Goal: Communication & Community: Answer question/provide support

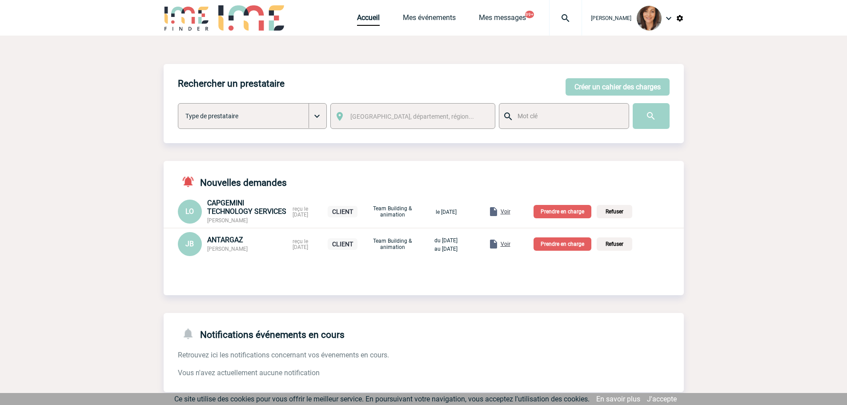
click at [573, 17] on img at bounding box center [565, 18] width 32 height 11
type input "2000421838"
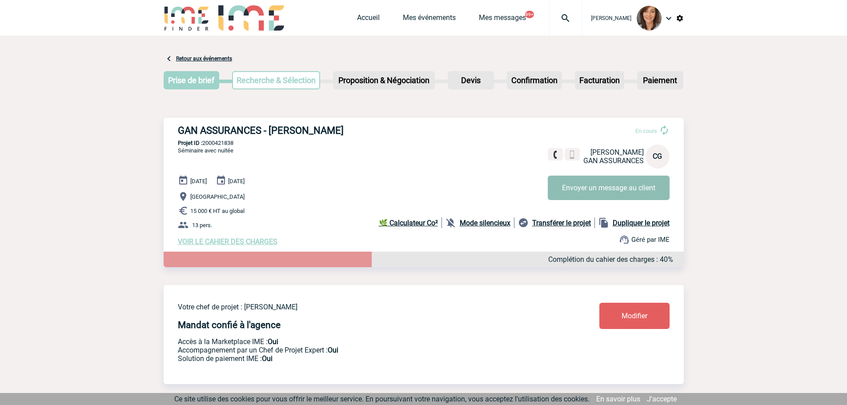
click at [585, 194] on button "Envoyer un message au client" at bounding box center [609, 188] width 122 height 24
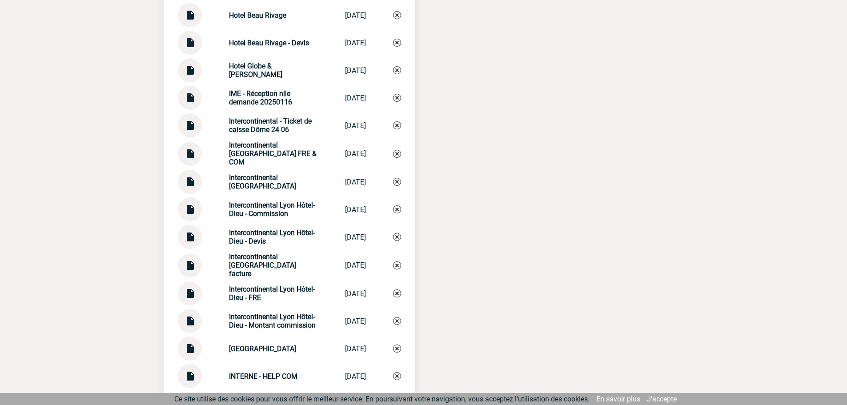
scroll to position [2178, 0]
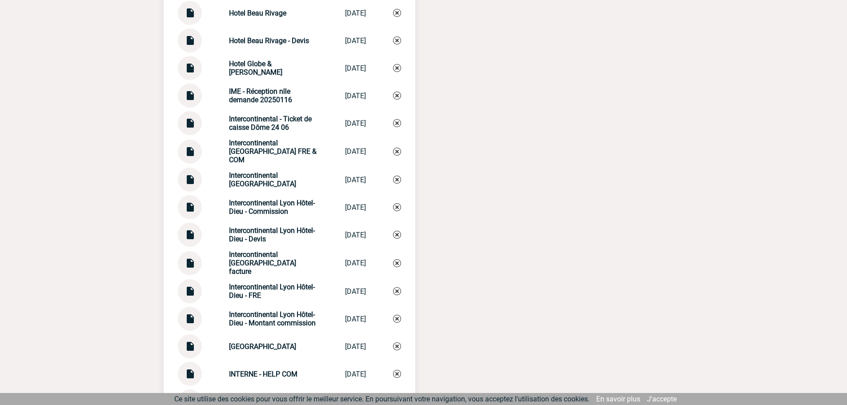
click at [193, 269] on img at bounding box center [190, 259] width 12 height 17
